Goal: Navigation & Orientation: Find specific page/section

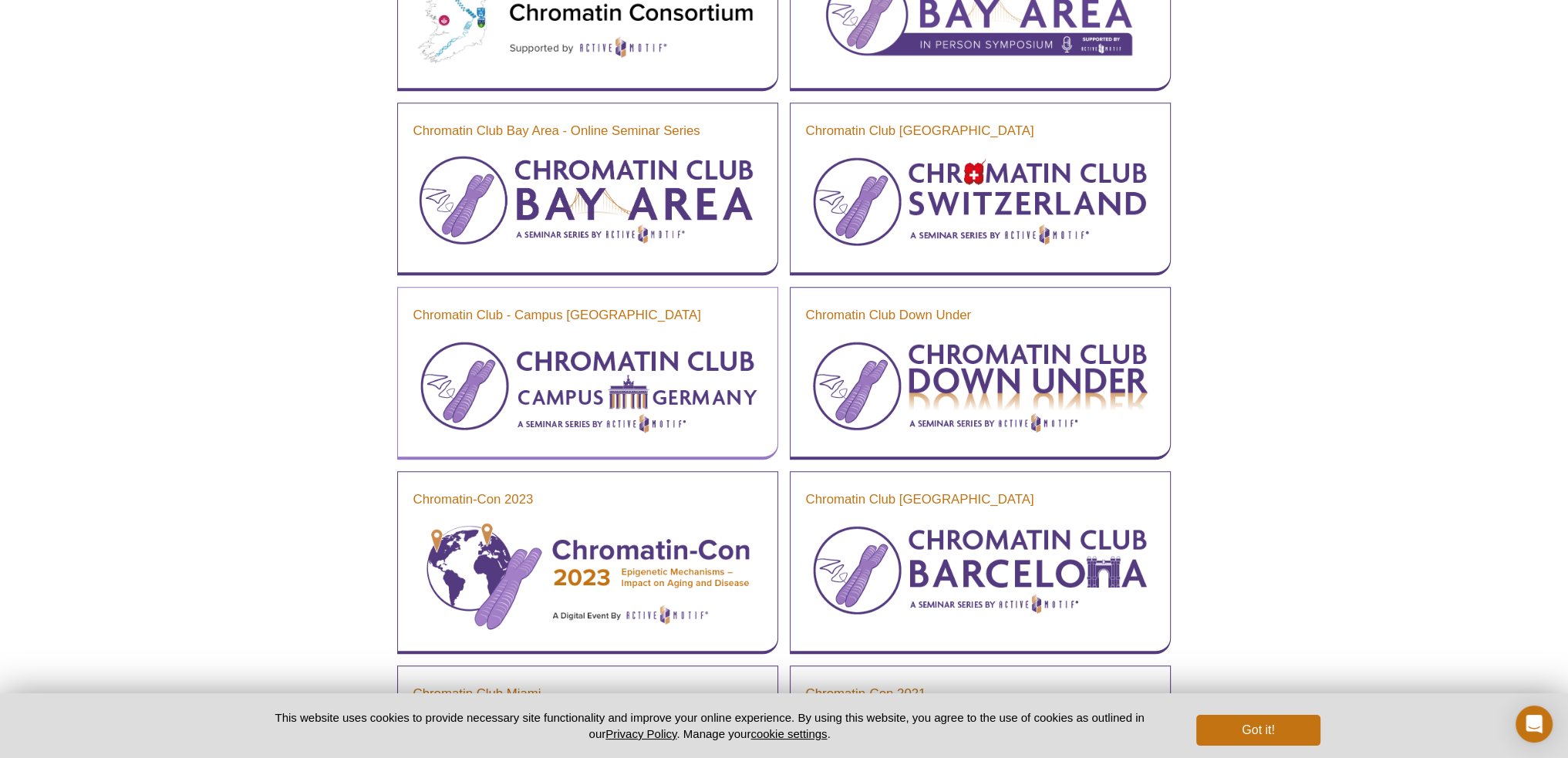
scroll to position [926, 0]
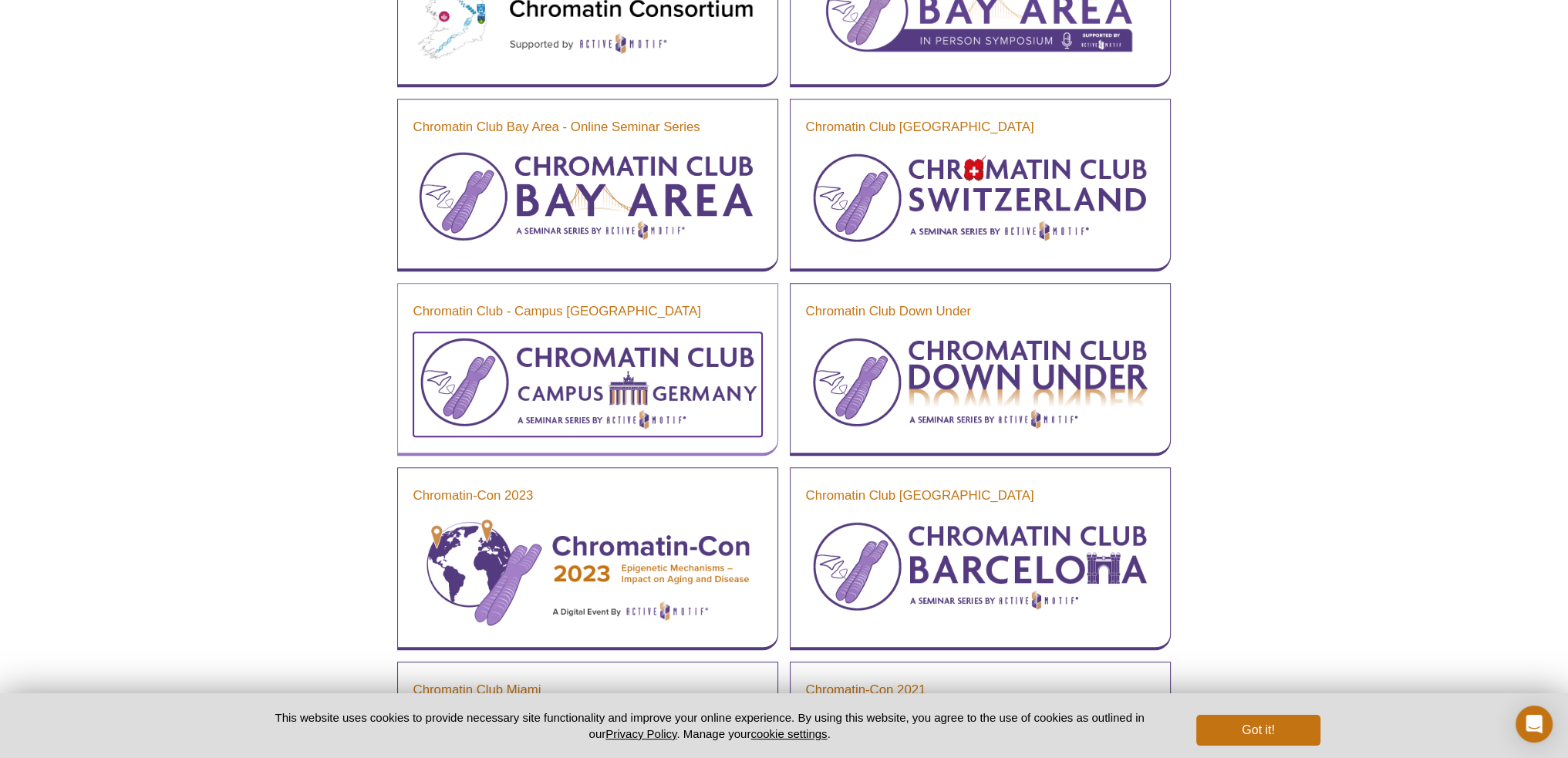
click at [623, 381] on img at bounding box center [587, 382] width 349 height 101
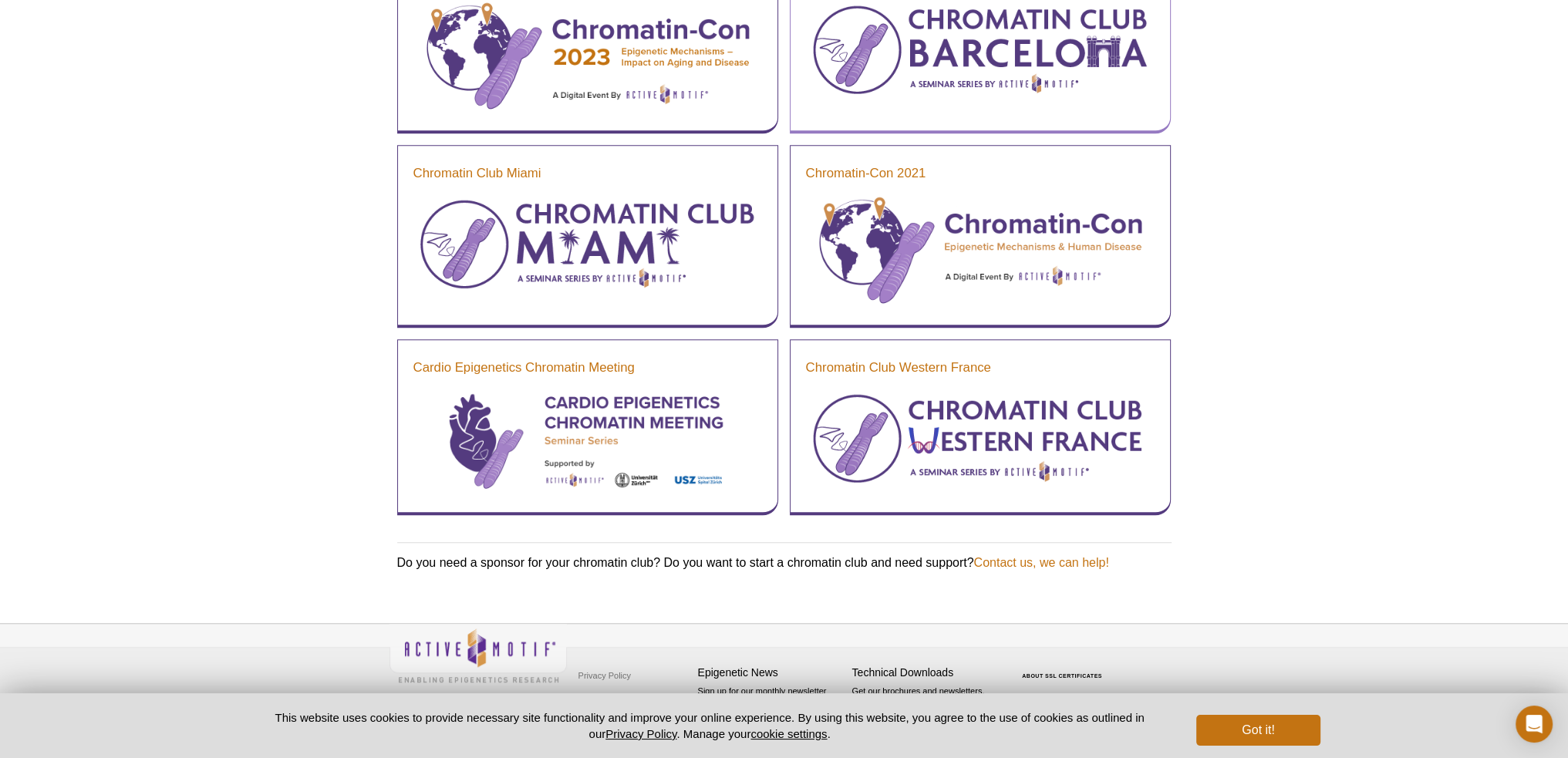
scroll to position [1443, 0]
